Goal: Contribute content

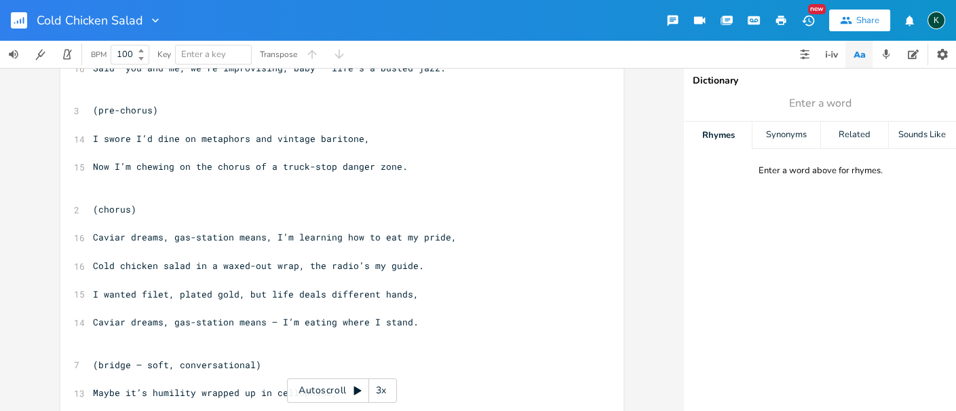
scroll to position [679, 0]
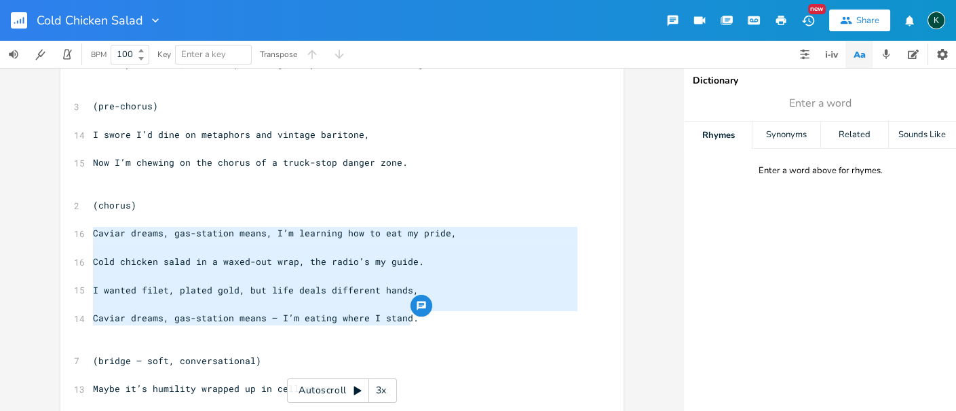
drag, startPoint x: 426, startPoint y: 320, endPoint x: 66, endPoint y: 227, distance: 372.4
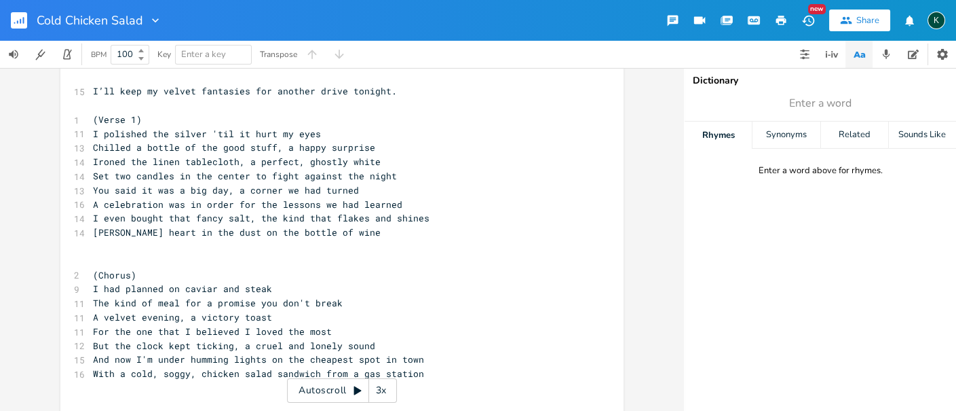
scroll to position [1584, 0]
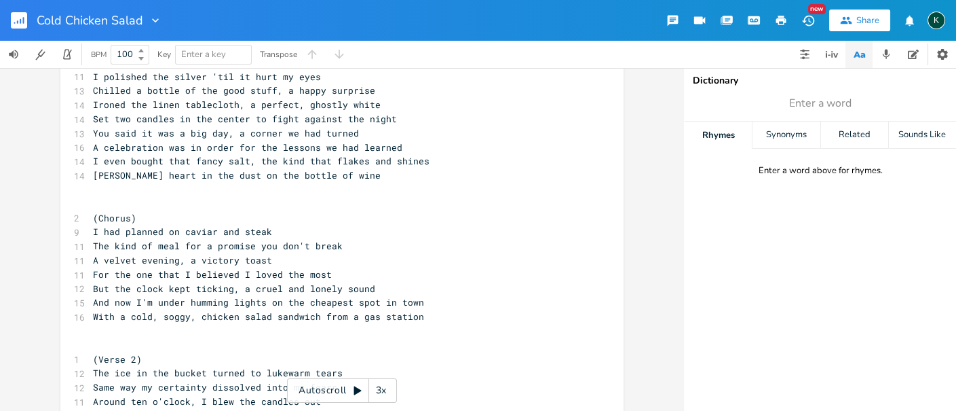
type textarea "Caviar dreams, gas-station means, I’m learning how to eat my pride, Cold chicke…"
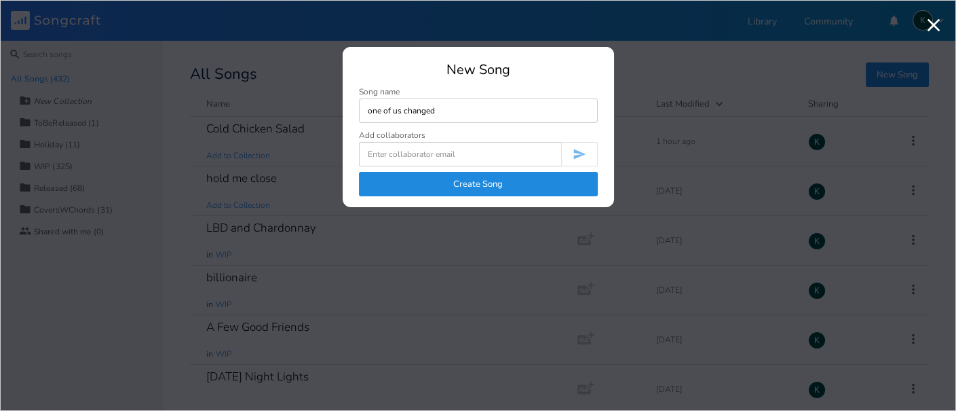
type input "one of us changed"
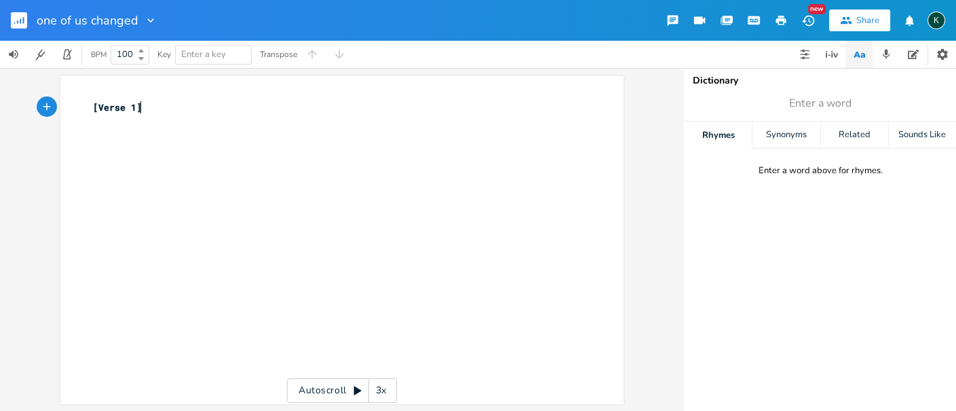
type textarea "[Verse 1]"
drag, startPoint x: 170, startPoint y: 110, endPoint x: 20, endPoint y: 98, distance: 149.8
click at [20, 98] on div "[Verse 1] x [Verse 1] ​ Autoscroll 3x" at bounding box center [342, 239] width 684 height 343
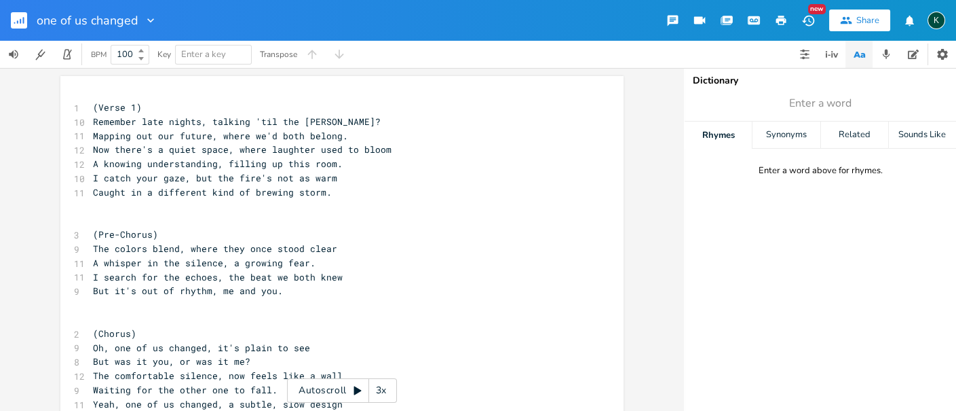
scroll to position [739, 0]
